Goal: Transaction & Acquisition: Purchase product/service

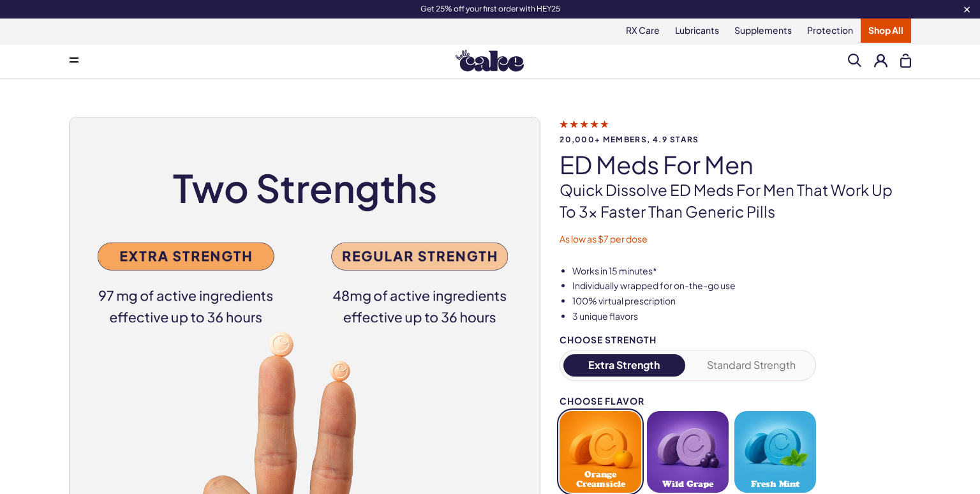
click at [498, 54] on img at bounding box center [490, 61] width 68 height 22
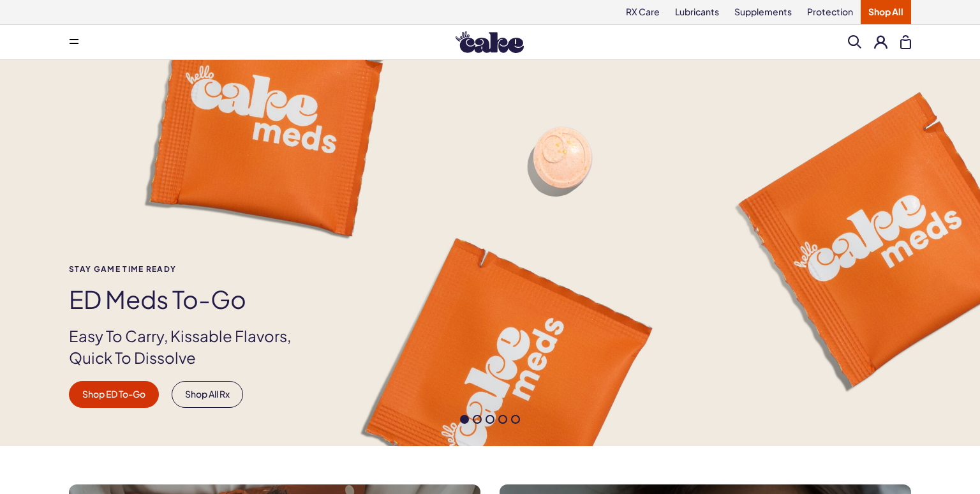
click at [701, 17] on link "Lubricants" at bounding box center [696, 12] width 59 height 24
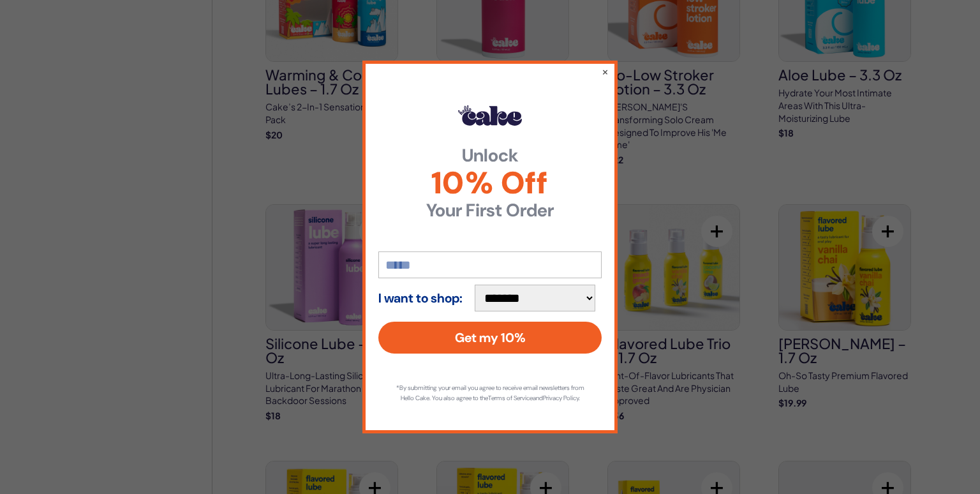
scroll to position [1034, 0]
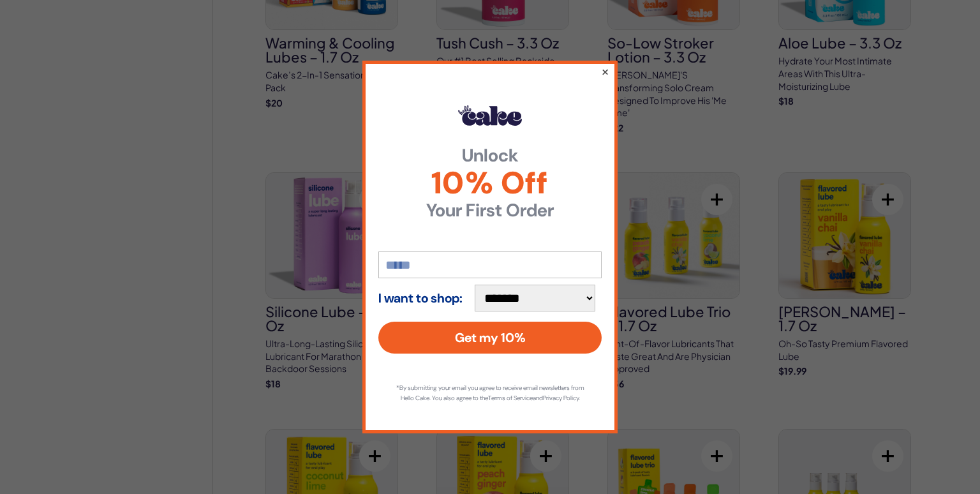
click at [607, 66] on button "×" at bounding box center [605, 71] width 8 height 15
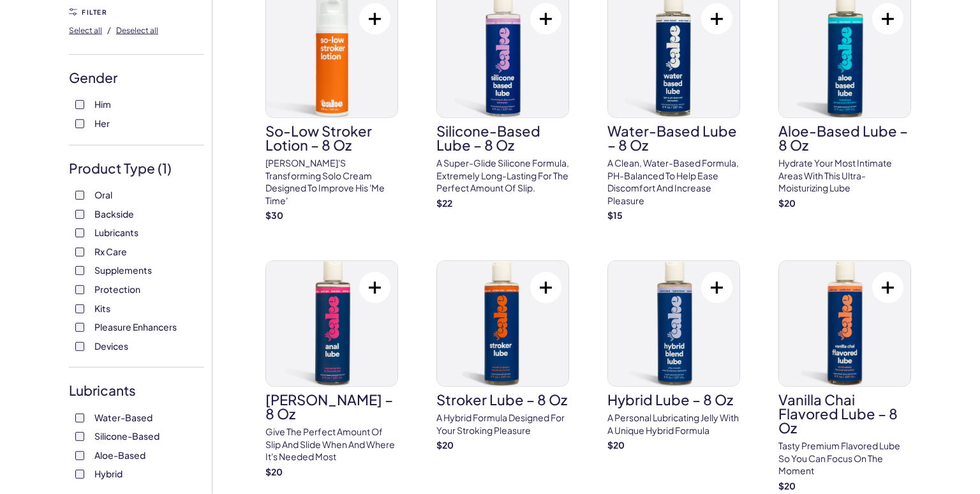
scroll to position [138, 0]
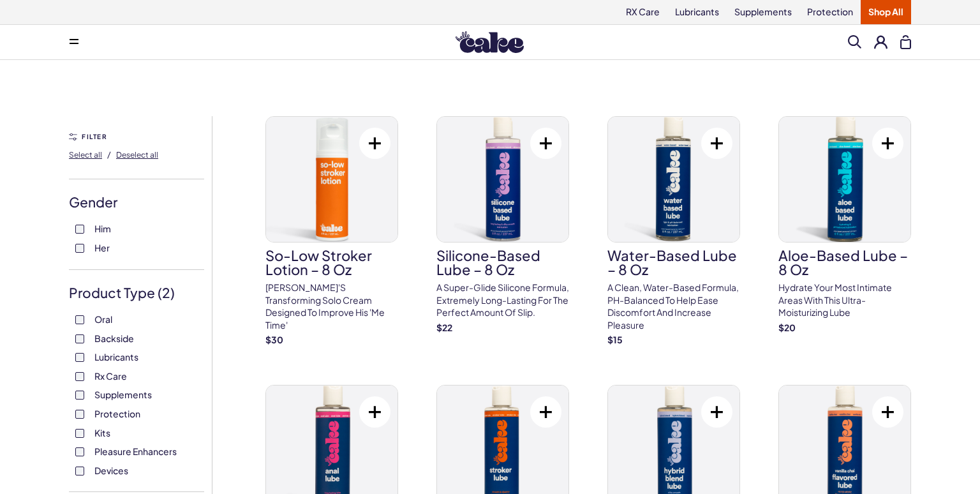
click at [80, 353] on label "Lubricants" at bounding box center [136, 357] width 123 height 13
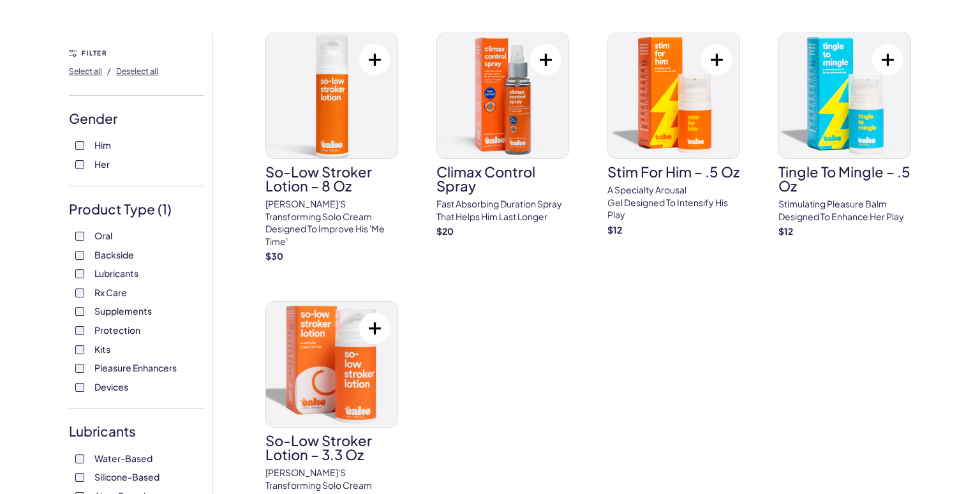
scroll to position [69, 0]
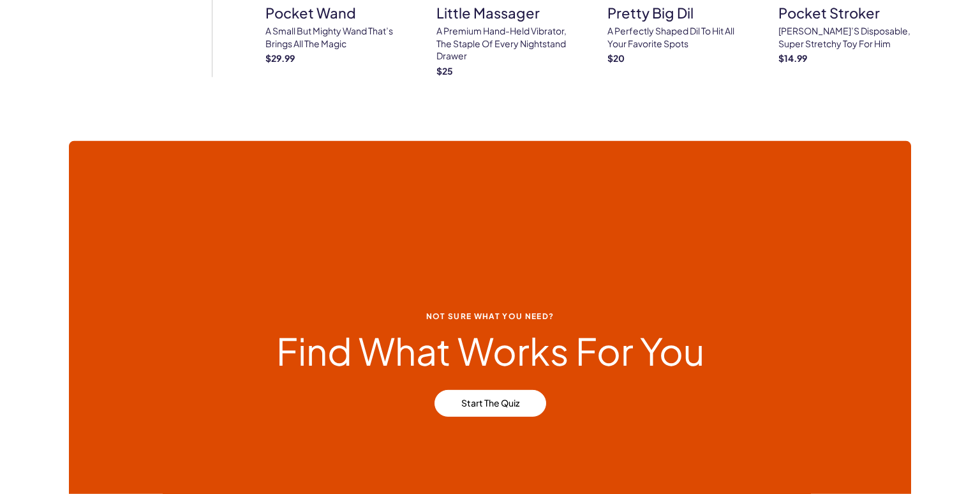
scroll to position [896, 0]
